Goal: Navigation & Orientation: Find specific page/section

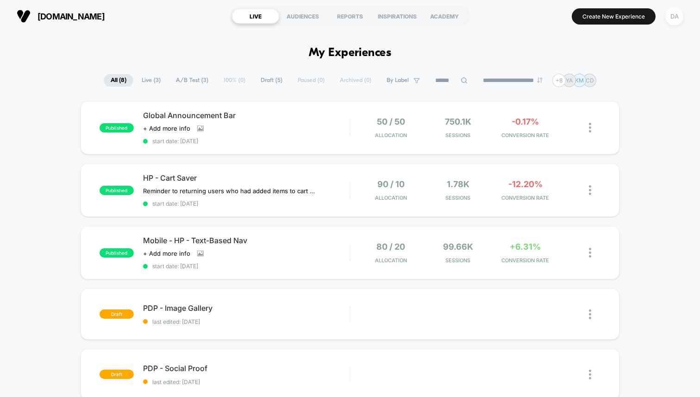
click at [676, 20] on div "DA" at bounding box center [674, 16] width 18 height 18
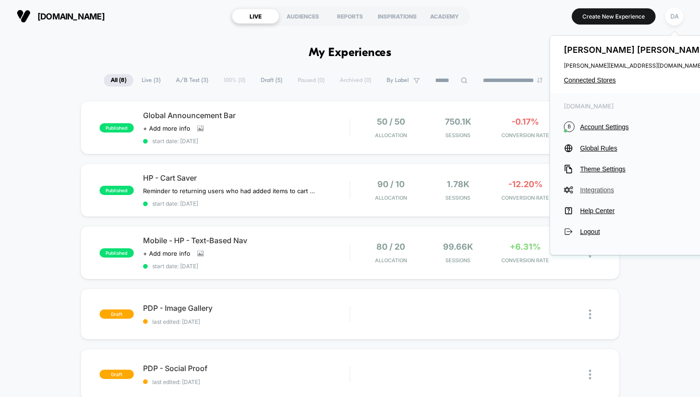
click at [596, 192] on span "Integrations" at bounding box center [645, 189] width 130 height 7
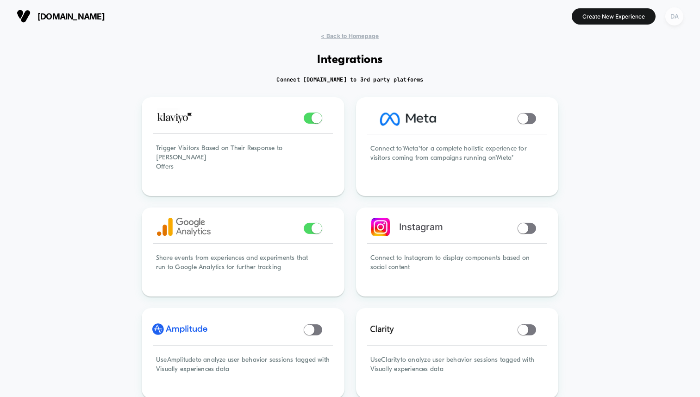
click at [674, 23] on div "DA" at bounding box center [674, 16] width 18 height 18
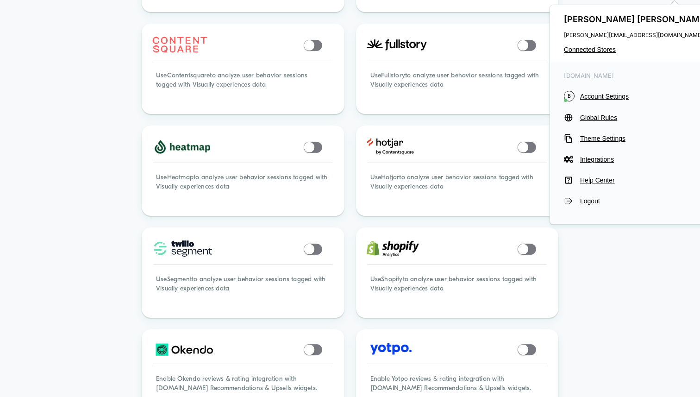
scroll to position [621, 0]
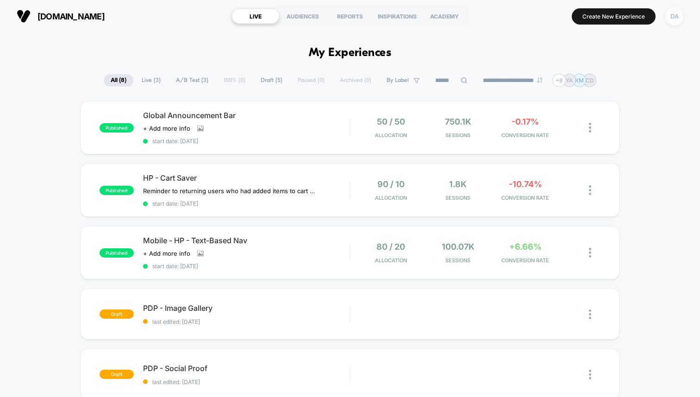
click at [670, 17] on div "DA" at bounding box center [674, 16] width 18 height 18
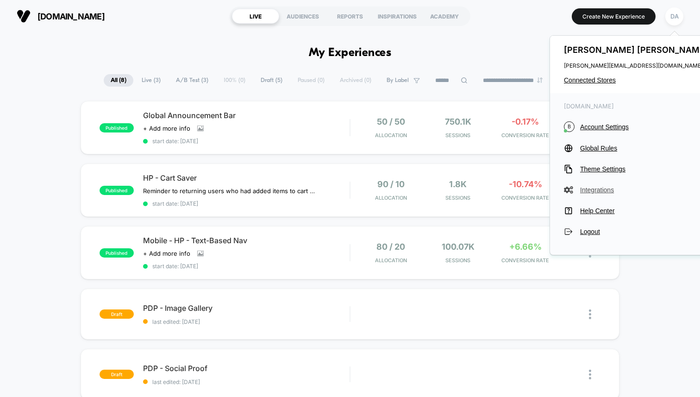
click at [590, 185] on button "Integrations" at bounding box center [637, 189] width 146 height 9
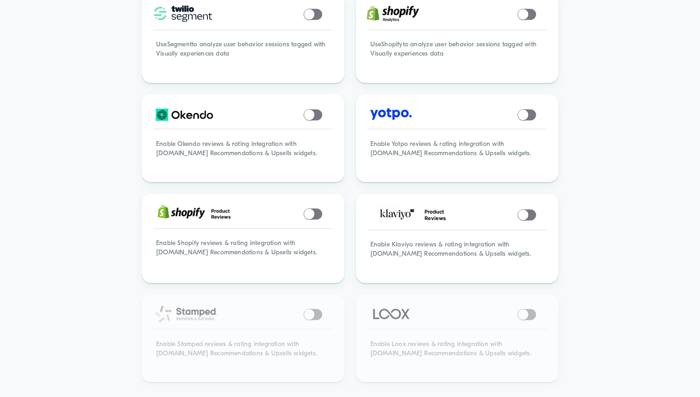
scroll to position [602, 0]
